Goal: Task Accomplishment & Management: Complete application form

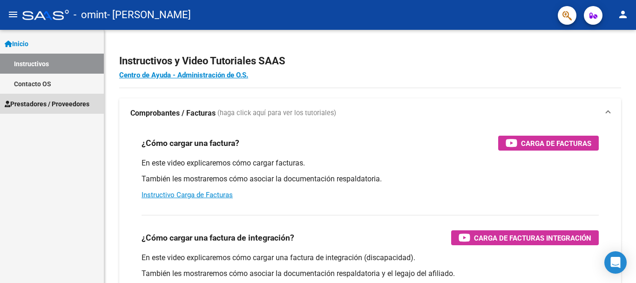
click at [74, 103] on span "Prestadores / Proveedores" at bounding box center [47, 104] width 85 height 10
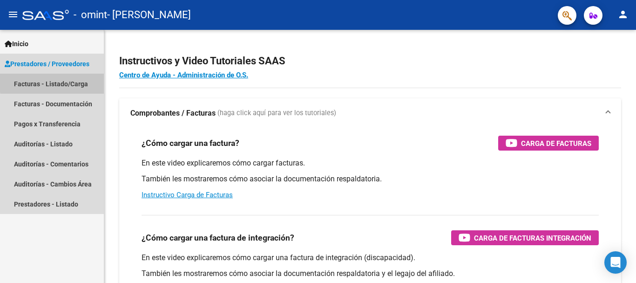
click at [75, 81] on link "Facturas - Listado/Carga" at bounding box center [52, 84] width 104 height 20
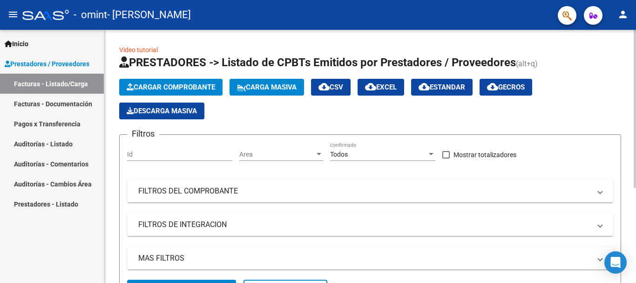
click at [197, 86] on span "Cargar Comprobante" at bounding box center [171, 87] width 89 height 8
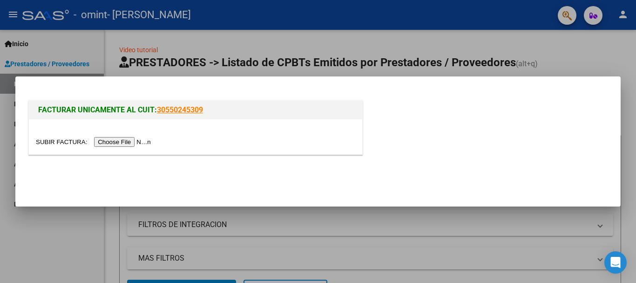
click at [131, 142] on input "file" at bounding box center [95, 142] width 118 height 10
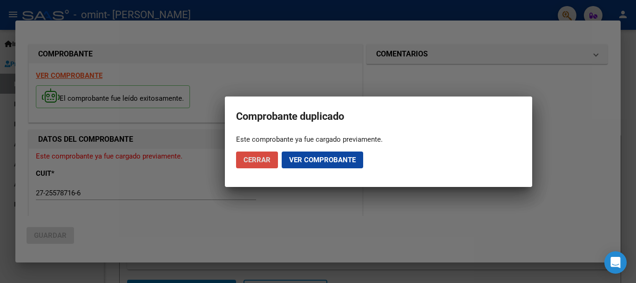
click at [254, 160] on span "Cerrar" at bounding box center [257, 160] width 27 height 8
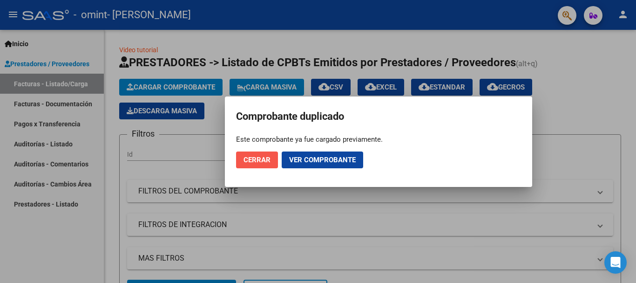
click at [254, 160] on span "Cerrar" at bounding box center [257, 160] width 27 height 8
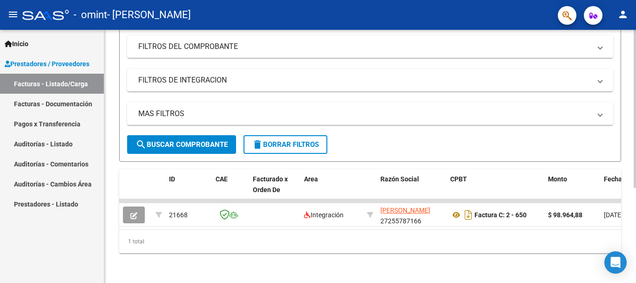
scroll to position [152, 0]
click at [629, 186] on div "Video tutorial PRESTADORES -> Listado de CPBTs Emitidos por Prestadores / Prove…" at bounding box center [371, 83] width 534 height 397
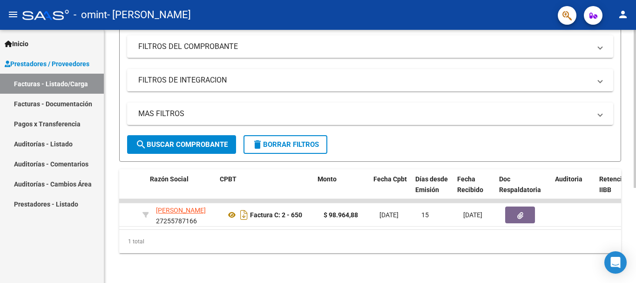
scroll to position [0, 237]
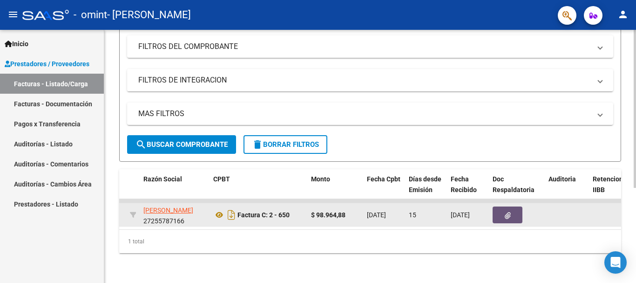
click at [509, 212] on icon "button" at bounding box center [508, 215] width 6 height 7
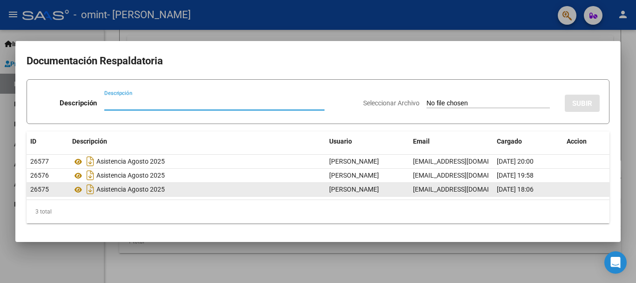
click at [115, 188] on div "Asistencia Agosto 2025" at bounding box center [197, 189] width 250 height 15
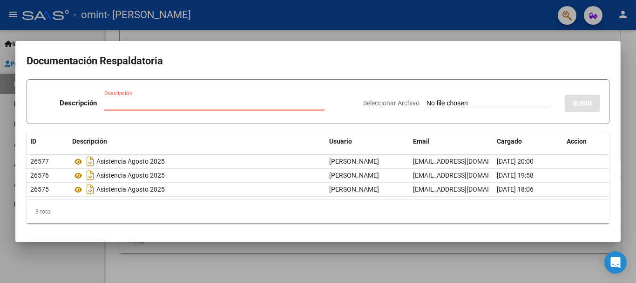
click at [122, 103] on input "Descripción" at bounding box center [214, 103] width 220 height 8
type input "asistencia agosto 2025"
click at [452, 102] on input "Seleccionar Archivo" at bounding box center [488, 103] width 123 height 9
type input "C:\fakepath\ASISTENCIA AGOSTO AMELIE.pdf"
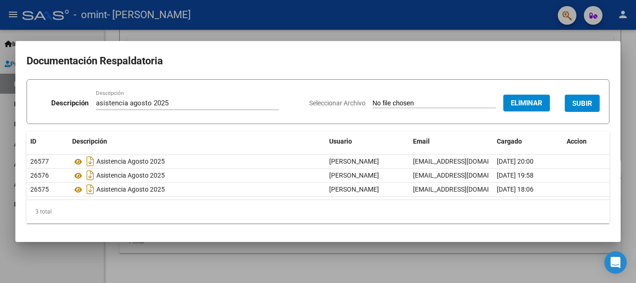
click at [588, 103] on span "SUBIR" at bounding box center [583, 103] width 20 height 8
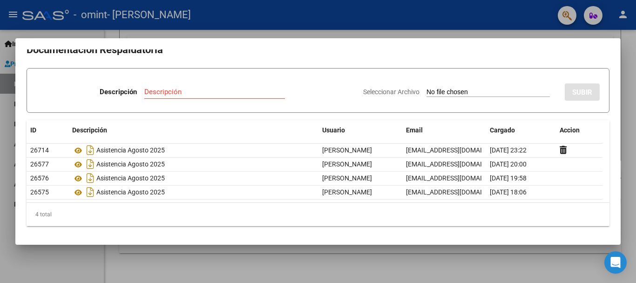
scroll to position [0, 0]
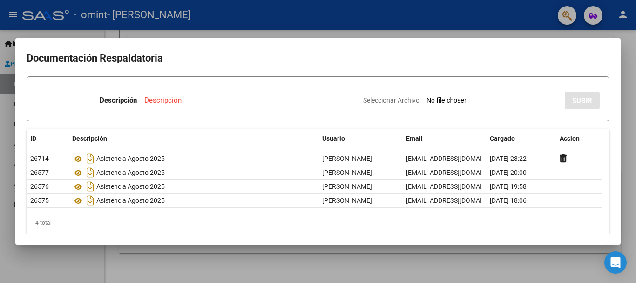
click at [504, 264] on div at bounding box center [318, 141] width 636 height 283
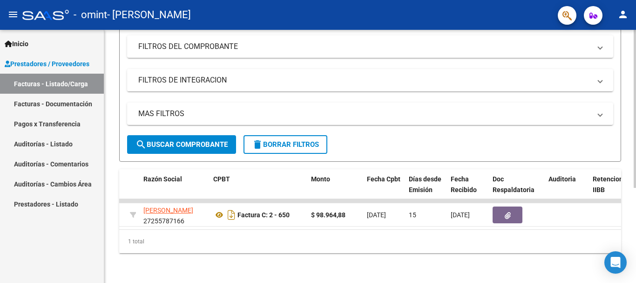
scroll to position [152, 0]
click at [629, 178] on div "Video tutorial PRESTADORES -> Listado de CPBTs Emitidos por Prestadores / Prove…" at bounding box center [371, 83] width 534 height 397
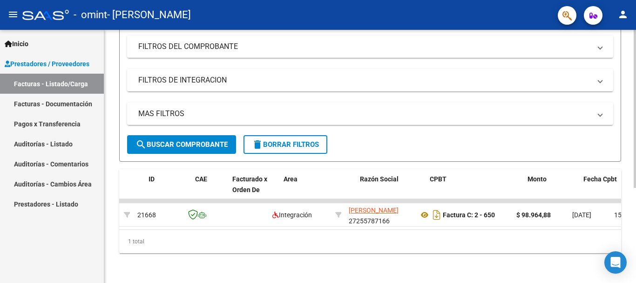
scroll to position [0, 0]
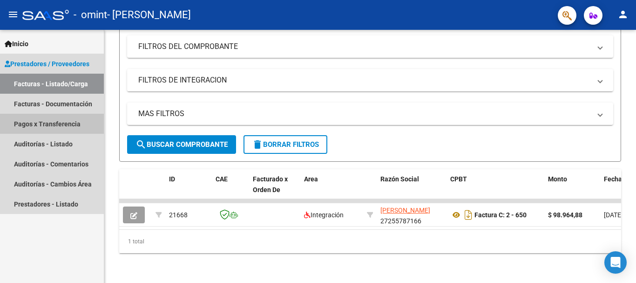
click at [62, 124] on link "Pagos x Transferencia" at bounding box center [52, 124] width 104 height 20
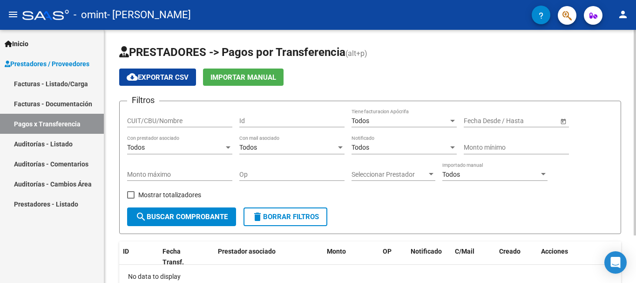
click at [629, 96] on div at bounding box center [635, 132] width 2 height 205
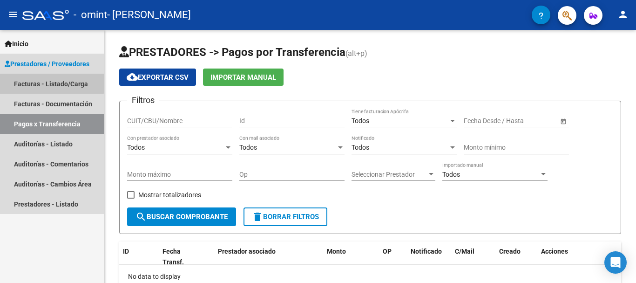
click at [25, 82] on link "Facturas - Listado/Carga" at bounding box center [52, 84] width 104 height 20
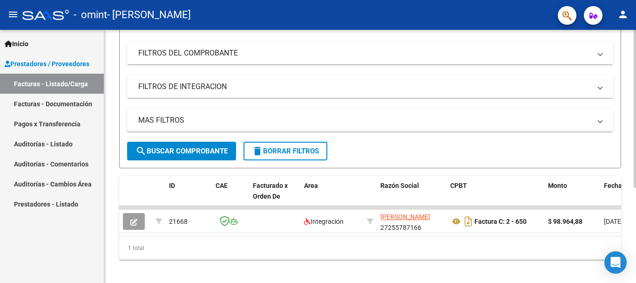
scroll to position [152, 0]
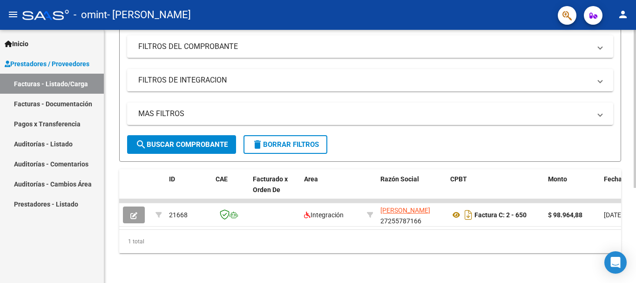
click at [629, 247] on div at bounding box center [635, 204] width 2 height 158
